Goal: Browse casually

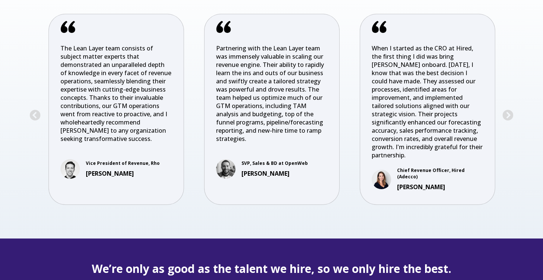
scroll to position [1571, 0]
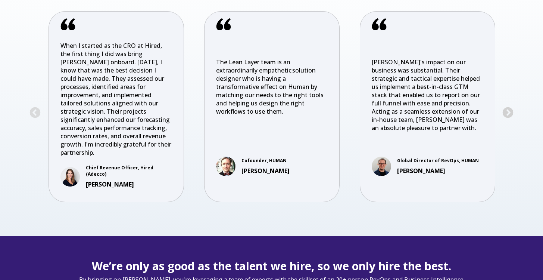
click at [511, 108] on button "Next" at bounding box center [508, 113] width 12 height 12
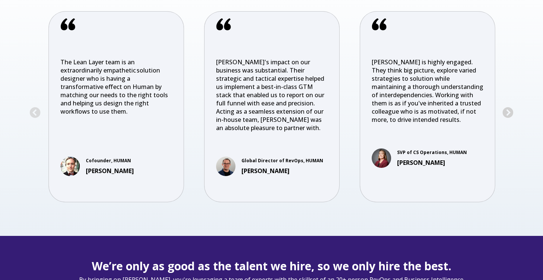
click at [511, 108] on button "Next" at bounding box center [508, 113] width 12 height 12
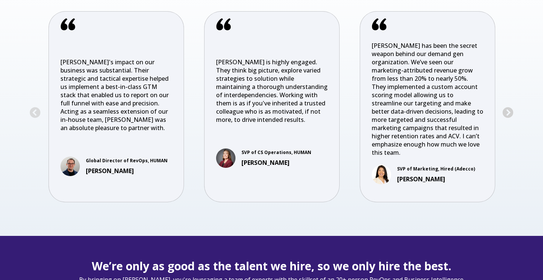
click at [511, 108] on button "Next" at bounding box center [508, 113] width 12 height 12
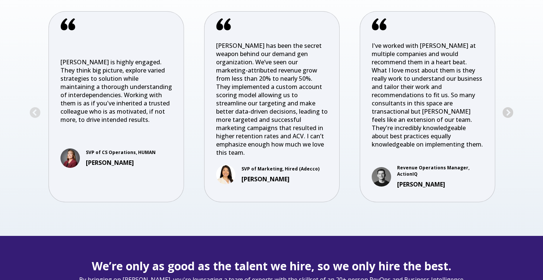
click at [511, 108] on button "Next" at bounding box center [508, 113] width 12 height 12
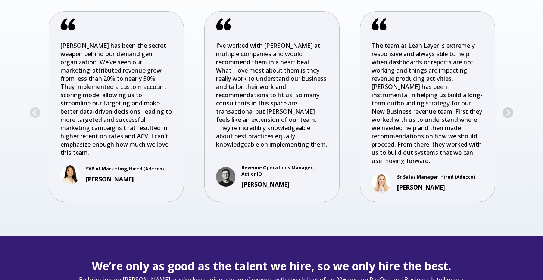
click at [511, 108] on button "Next" at bounding box center [508, 113] width 12 height 12
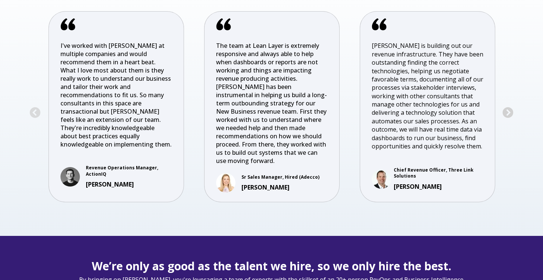
click at [511, 108] on button "Next" at bounding box center [508, 113] width 12 height 12
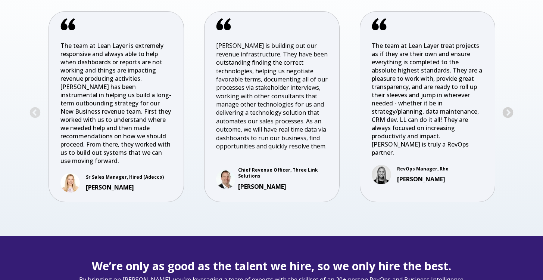
click at [511, 108] on button "Next" at bounding box center [508, 113] width 12 height 12
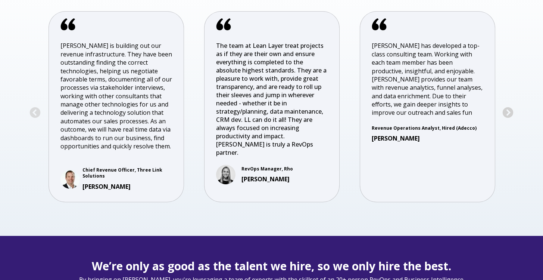
click at [511, 108] on button "Next" at bounding box center [508, 113] width 12 height 12
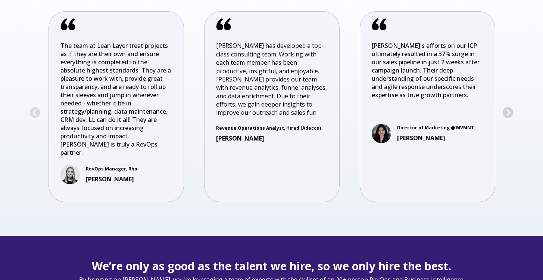
click at [511, 108] on button "Next" at bounding box center [508, 113] width 12 height 12
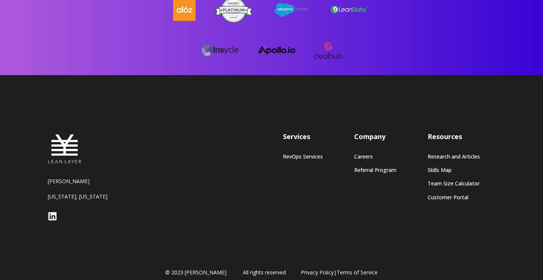
scroll to position [2057, 0]
